Goal: Transaction & Acquisition: Purchase product/service

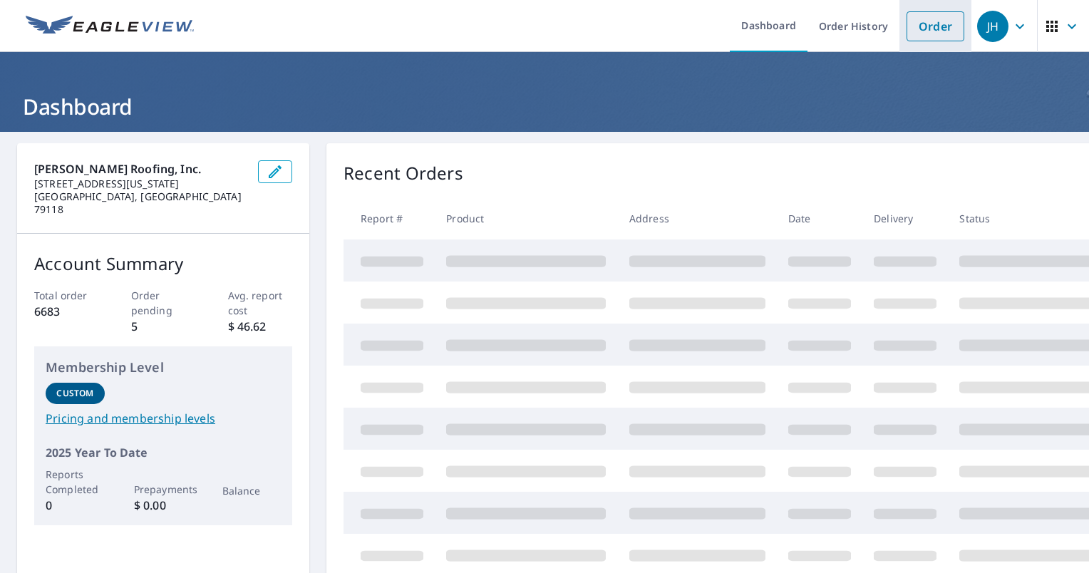
click at [929, 24] on link "Order" at bounding box center [936, 26] width 58 height 30
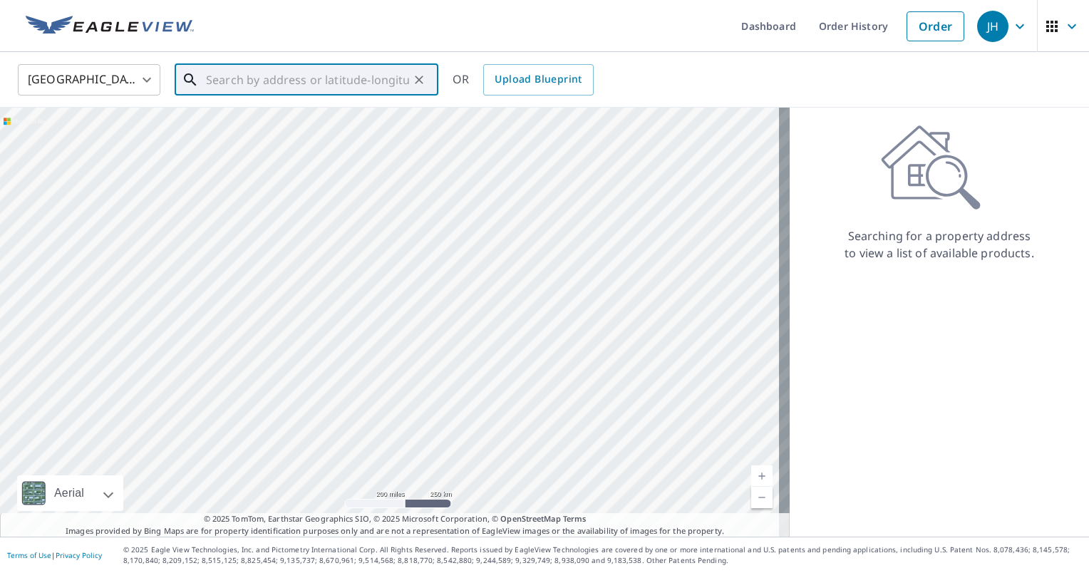
click at [335, 76] on input "text" at bounding box center [307, 80] width 203 height 40
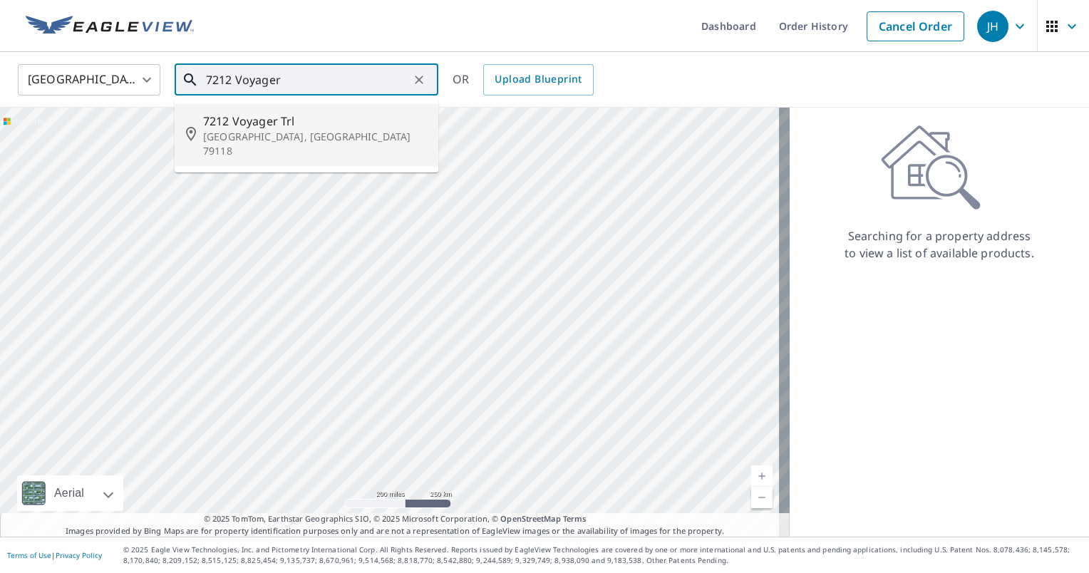
click at [289, 117] on span "7212 Voyager Trl" at bounding box center [315, 121] width 224 height 17
type input "[STREET_ADDRESS]"
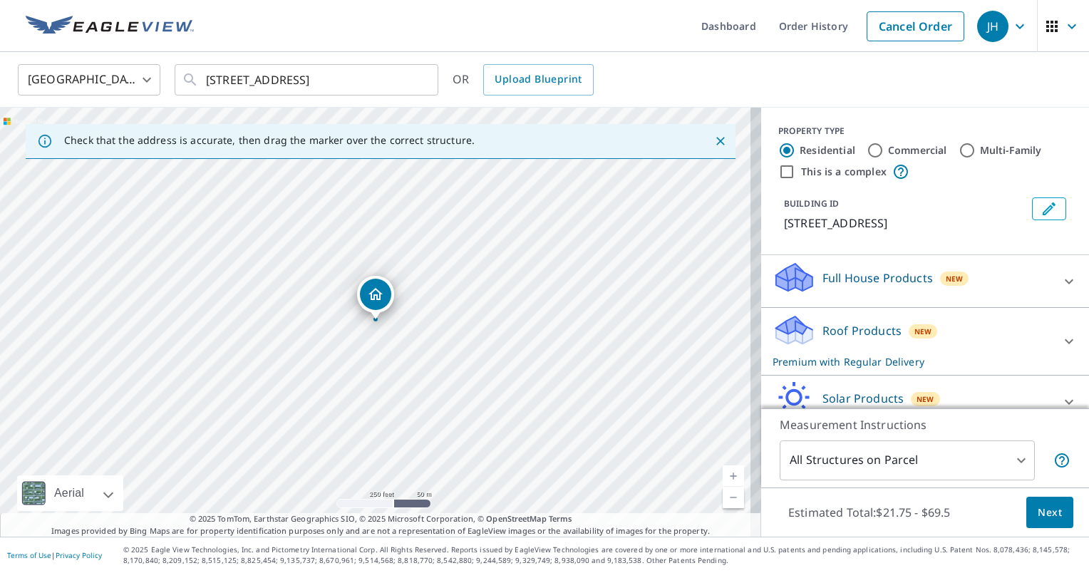
click at [1026, 510] on button "Next" at bounding box center [1049, 513] width 47 height 32
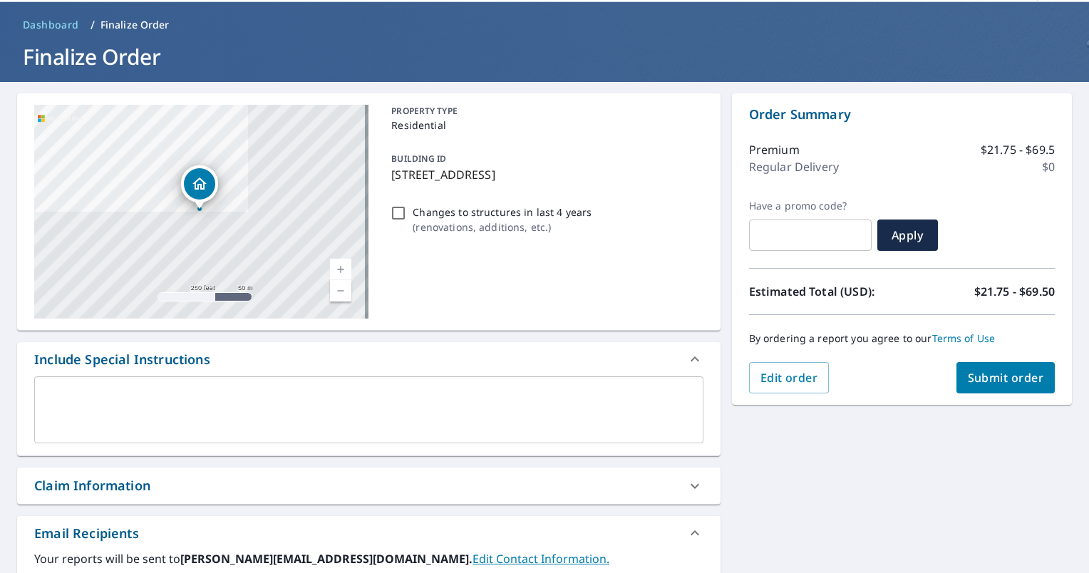
scroll to position [143, 0]
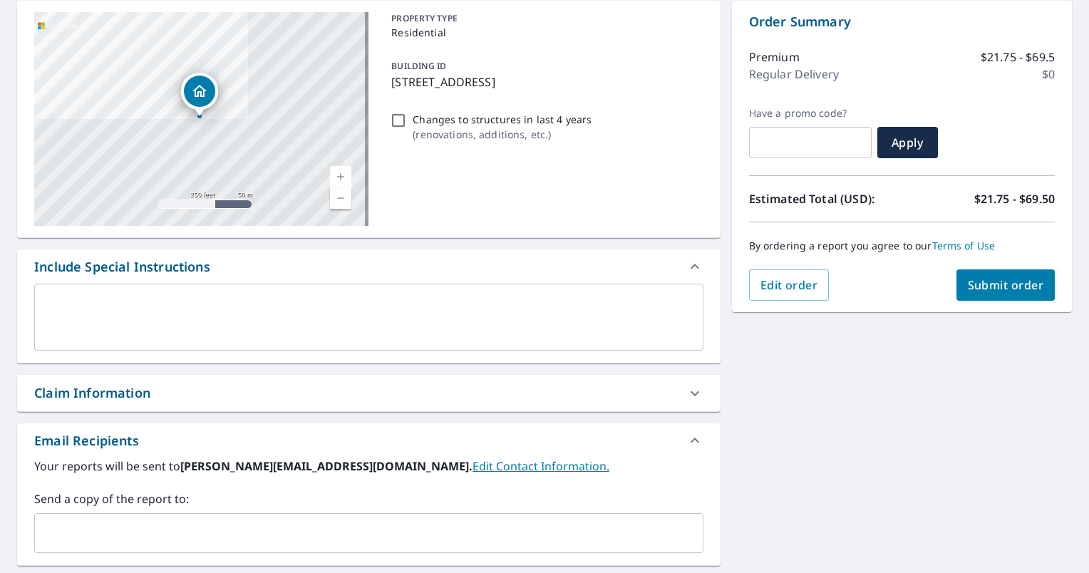
click at [176, 396] on div "Claim Information" at bounding box center [356, 392] width 644 height 19
checkbox input "true"
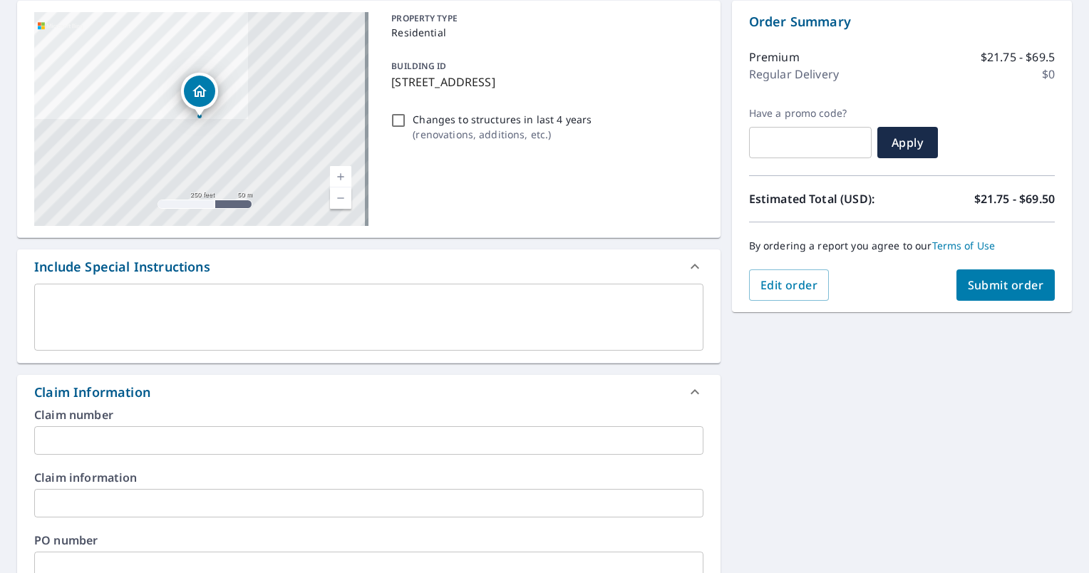
click at [180, 434] on input "text" at bounding box center [368, 440] width 669 height 29
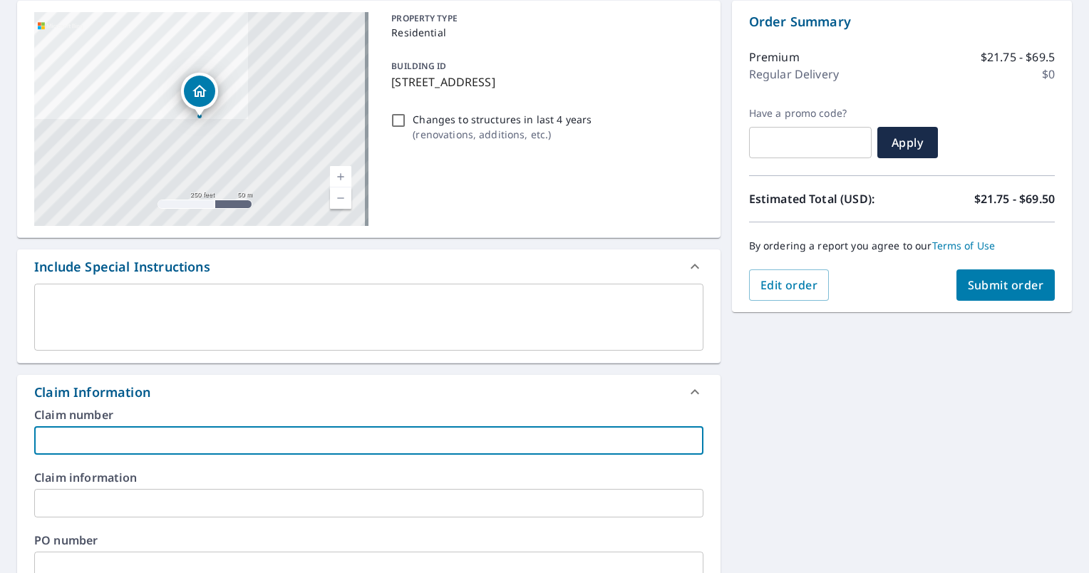
type input "D"
checkbox input "true"
type input "De"
checkbox input "true"
type input "Der"
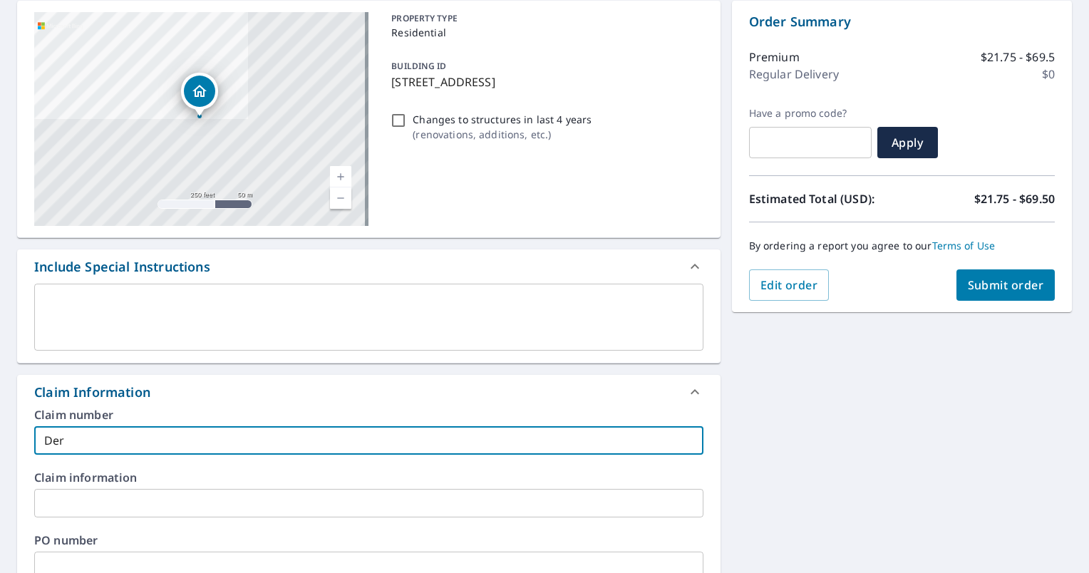
checkbox input "true"
type input "Dere"
checkbox input "true"
type input "[PERSON_NAME]"
checkbox input "true"
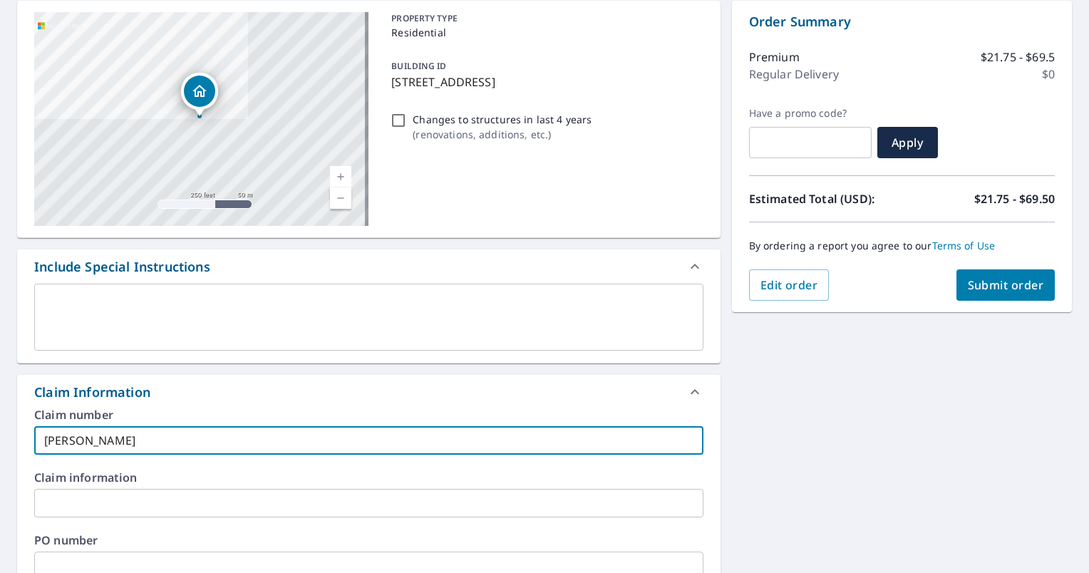
type input "[PERSON_NAME]"
checkbox input "true"
type input "[PERSON_NAME]"
checkbox input "true"
type input "[PERSON_NAME]"
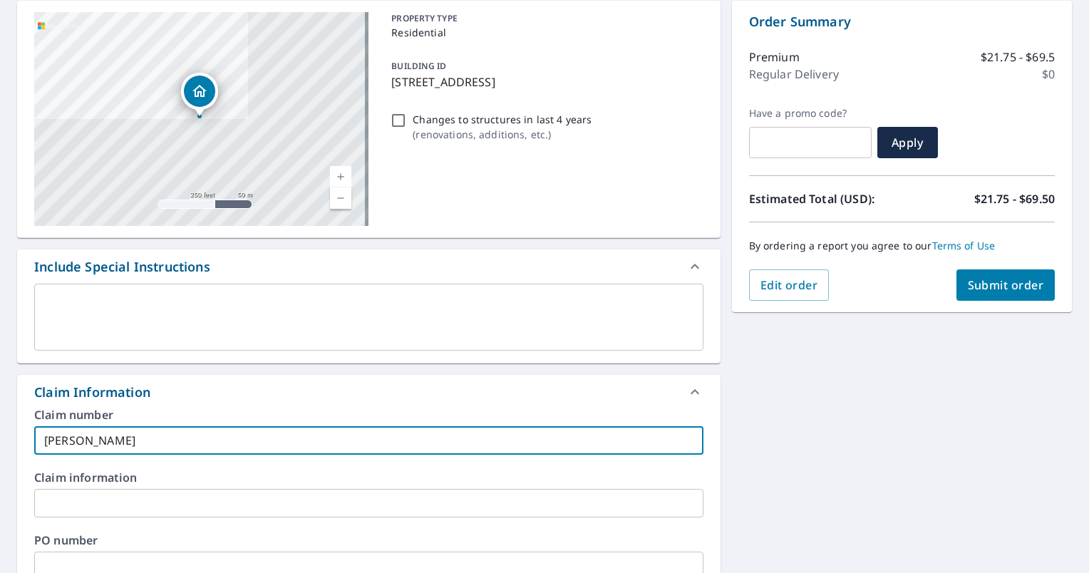
checkbox input "true"
type input "[PERSON_NAME]"
checkbox input "true"
type input "[PERSON_NAME]"
checkbox input "true"
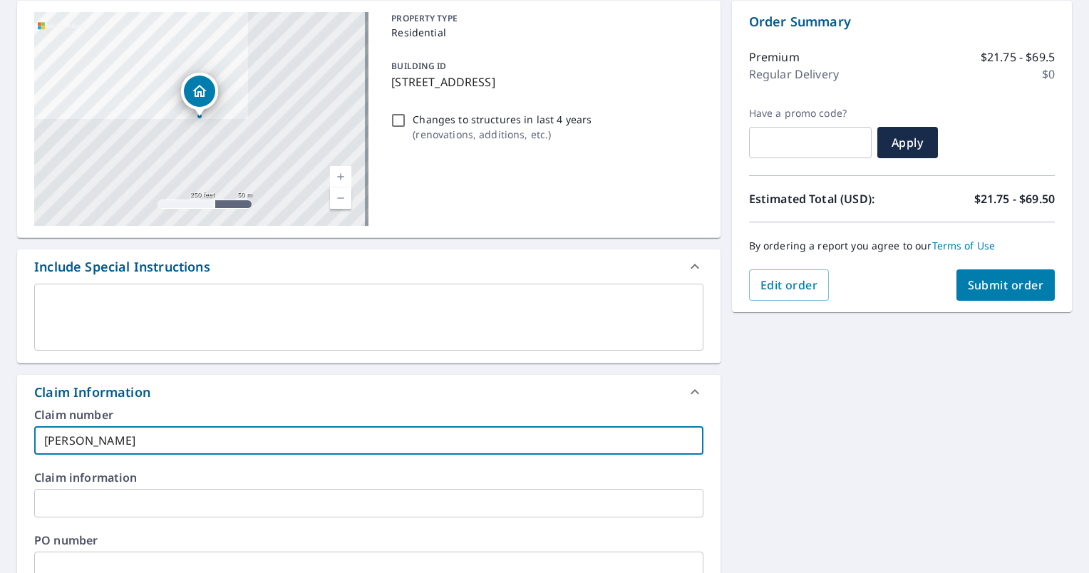
type input "[PERSON_NAME]"
checkbox input "true"
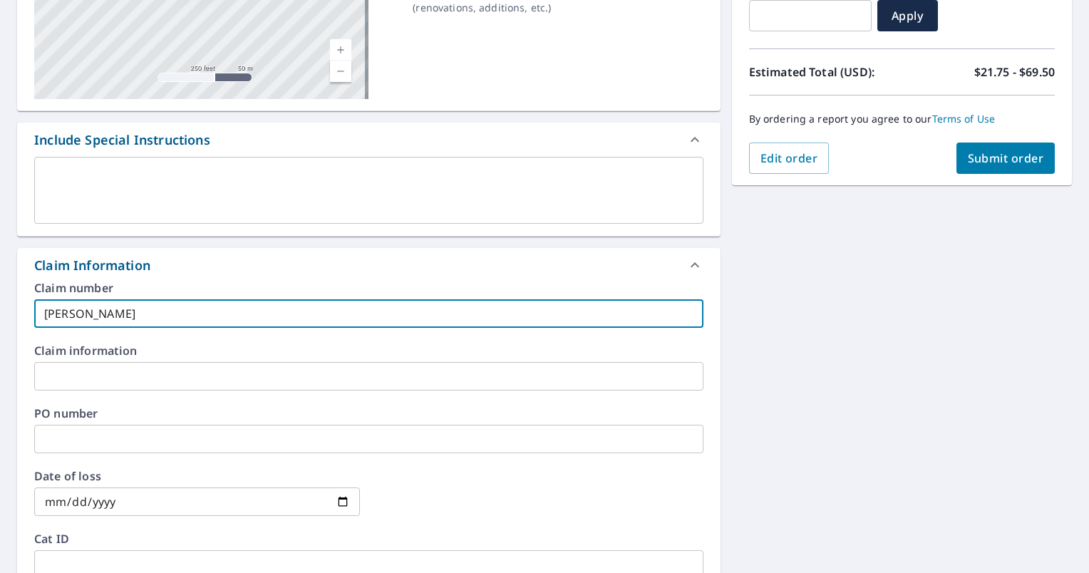
scroll to position [285, 0]
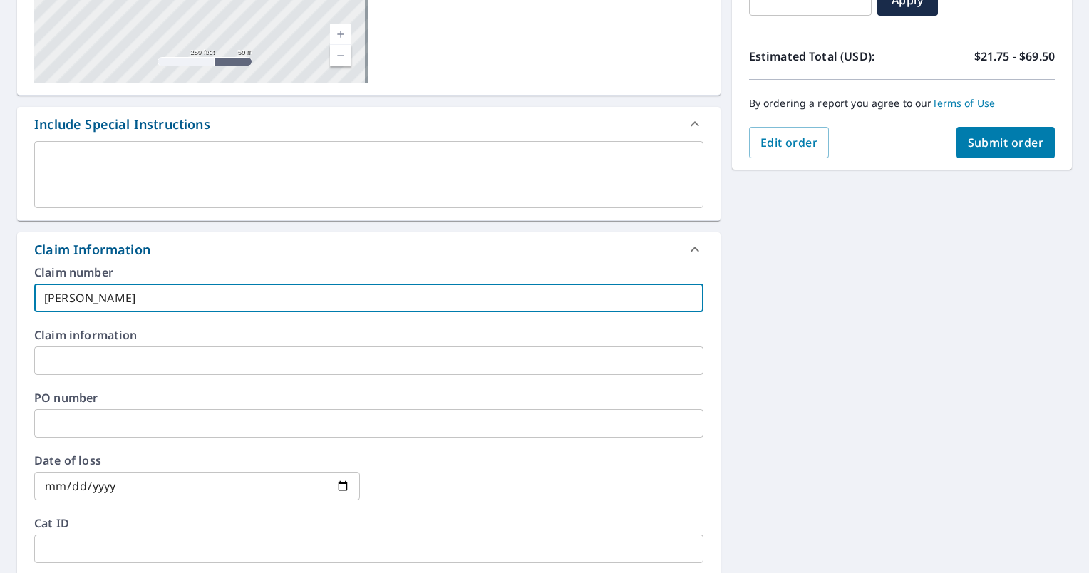
type input "[PERSON_NAME]"
click at [969, 133] on button "Submit order" at bounding box center [1005, 142] width 99 height 31
checkbox input "true"
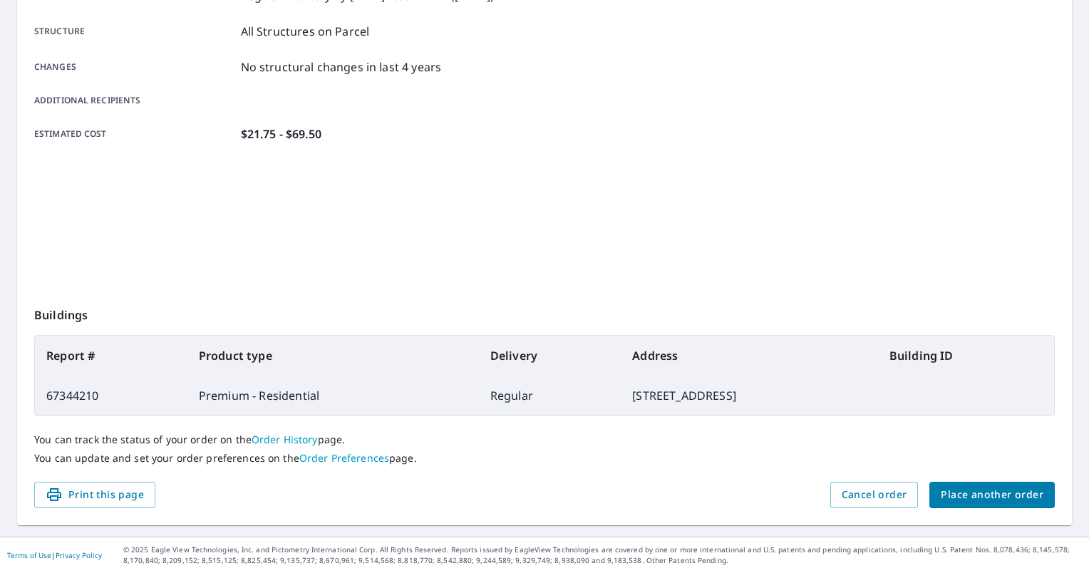
scroll to position [265, 0]
